Goal: Contribute content: Contribute content

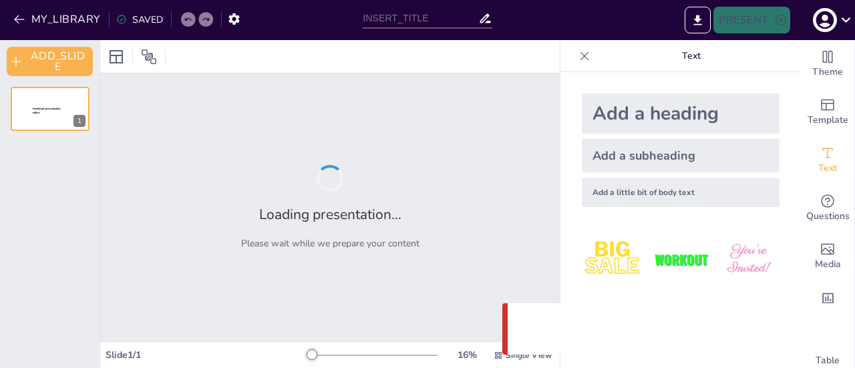
type input "New Sendsteps"
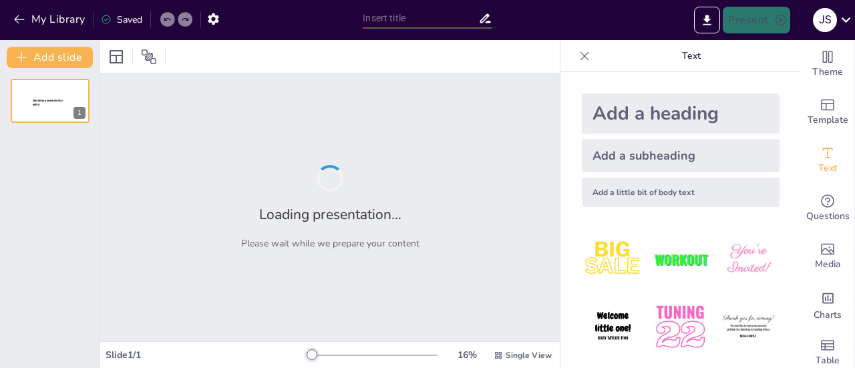
type input "New Sendsteps"
type input "Navigating the Current College Sports Recruiting Landscape: Insights from Coach…"
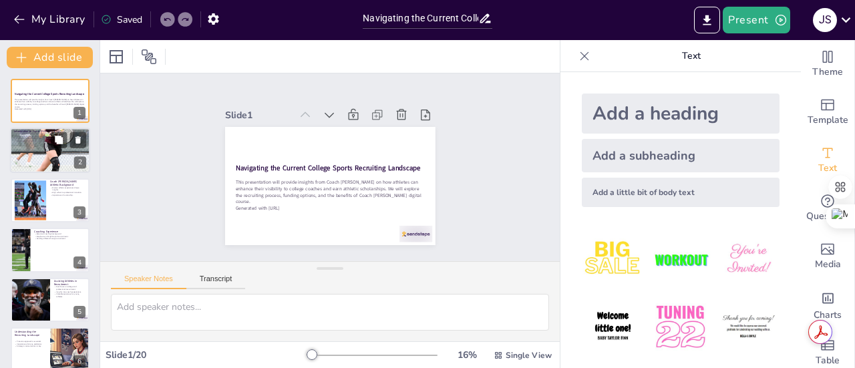
click at [38, 155] on div at bounding box center [50, 150] width 80 height 109
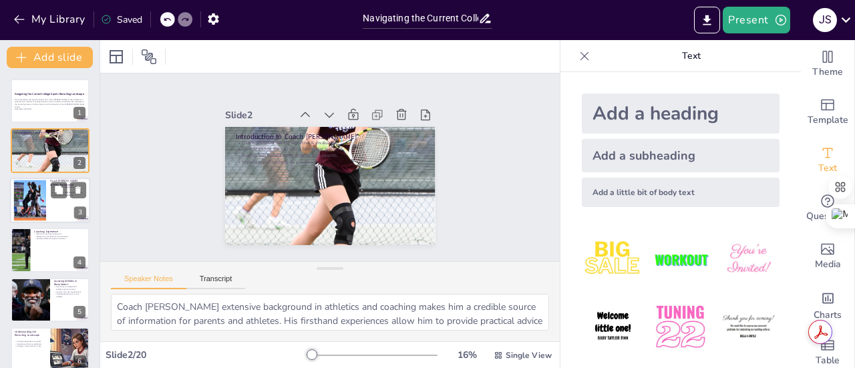
click at [62, 204] on div at bounding box center [50, 200] width 80 height 45
type textarea "Coach Smith's varied experiences as an athlete at different levels allow him to…"
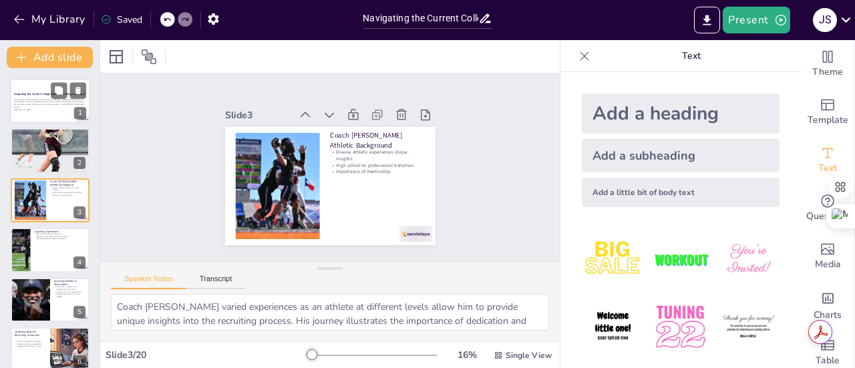
click at [32, 86] on div at bounding box center [50, 100] width 80 height 45
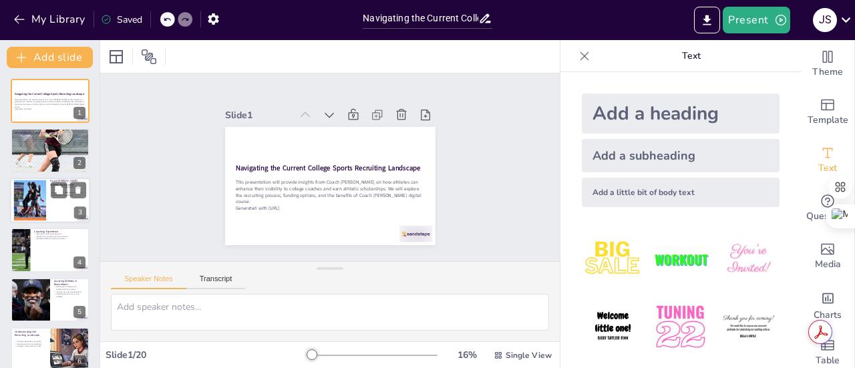
click at [51, 208] on div at bounding box center [50, 200] width 80 height 45
type textarea "Coach Smith's varied experiences as an athlete at different levels allow him to…"
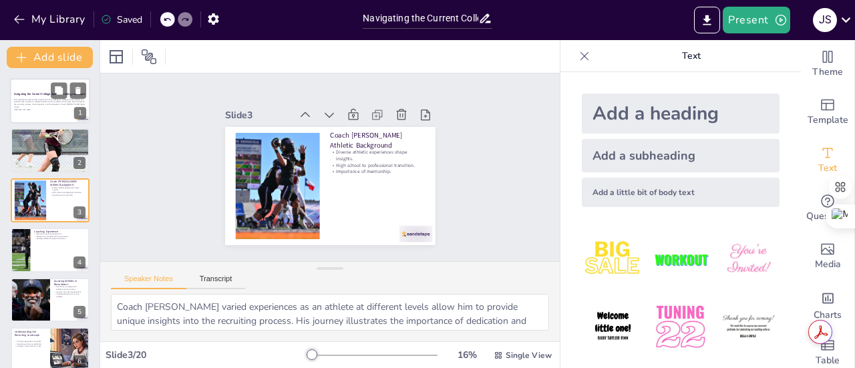
click at [44, 83] on div at bounding box center [50, 100] width 80 height 45
